Goal: Information Seeking & Learning: Learn about a topic

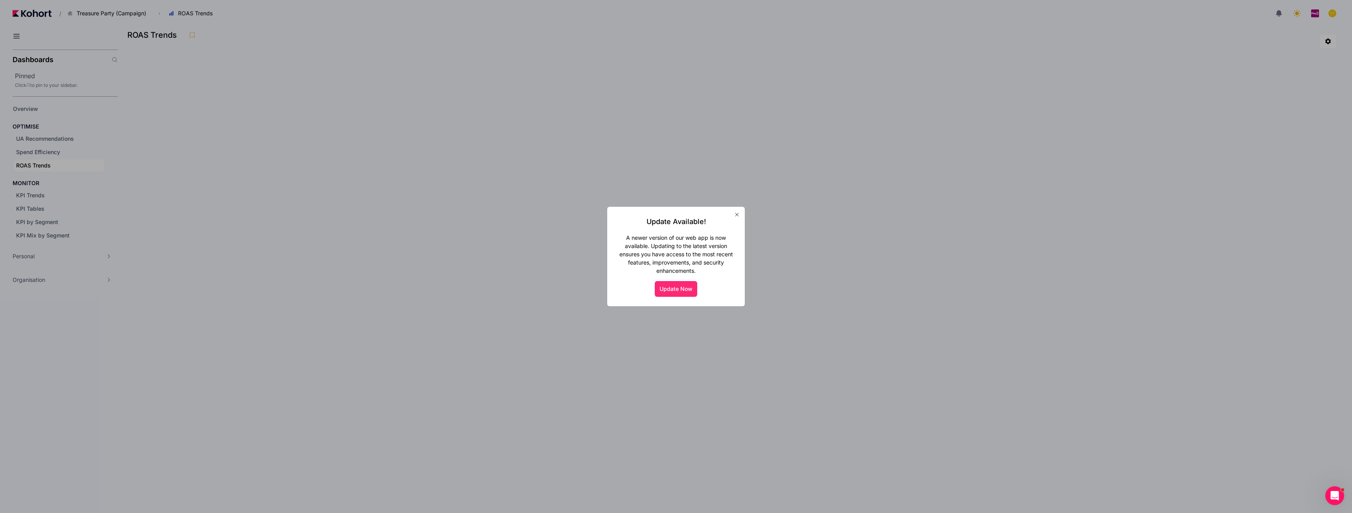
click at [675, 290] on button "Update Now" at bounding box center [676, 289] width 42 height 16
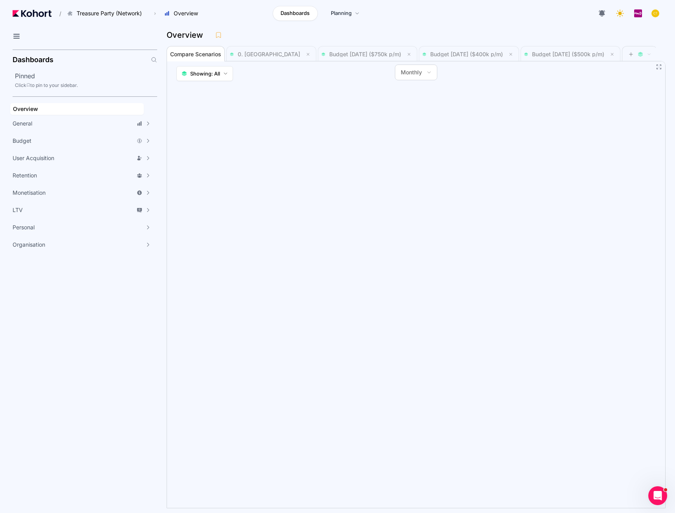
scroll to position [0, 0]
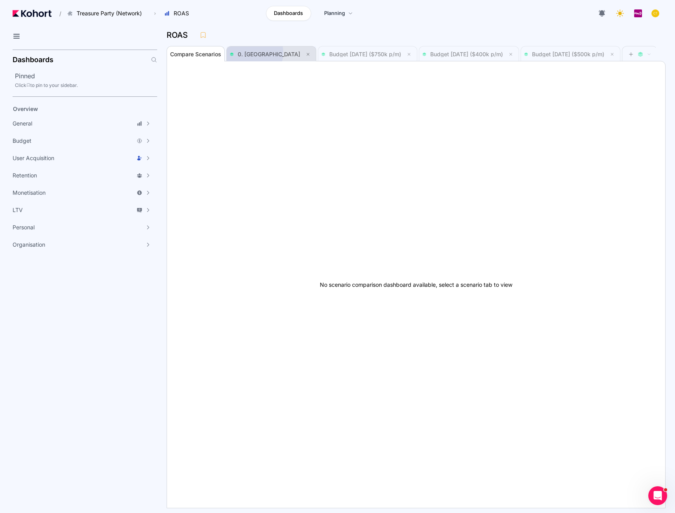
click at [251, 53] on span "0. Baseline" at bounding box center [269, 54] width 63 height 7
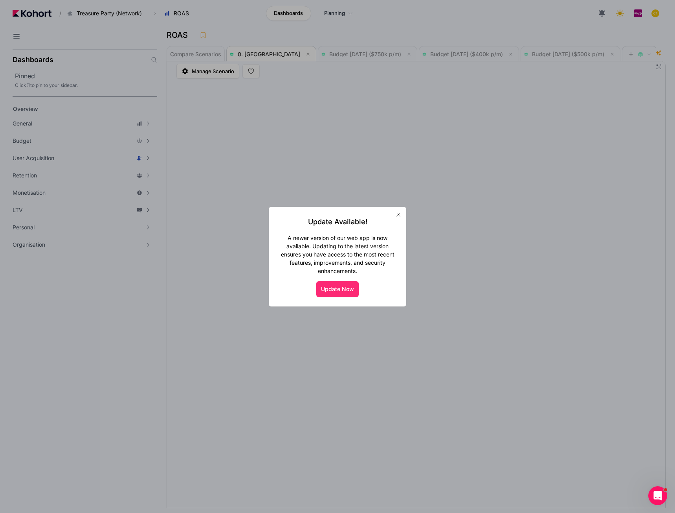
click at [330, 287] on button "Update Now" at bounding box center [337, 289] width 42 height 16
